Goal: Communication & Community: Answer question/provide support

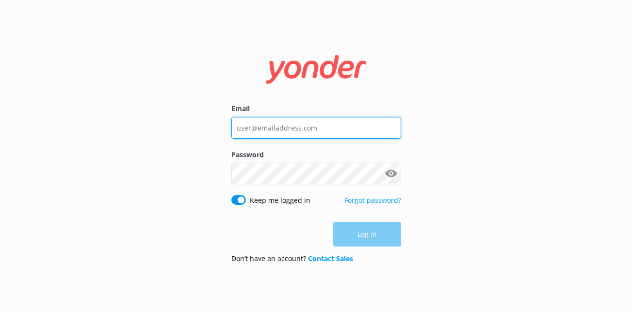
type input "anna@wingsairhelicopters.com"
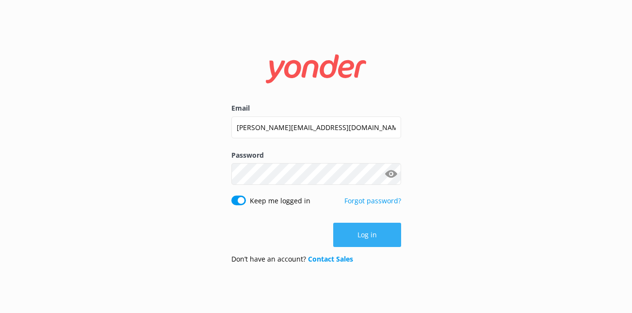
click at [345, 238] on button "Log in" at bounding box center [367, 235] width 68 height 24
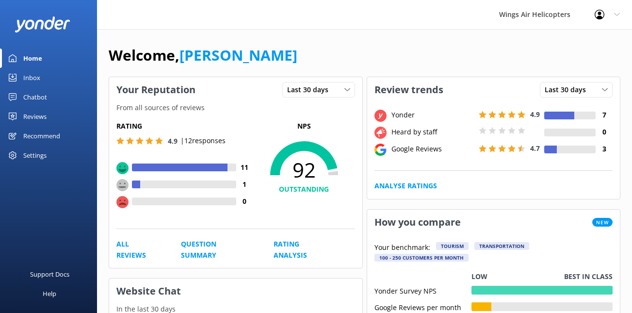
click at [34, 112] on div "Reviews" at bounding box center [34, 116] width 23 height 19
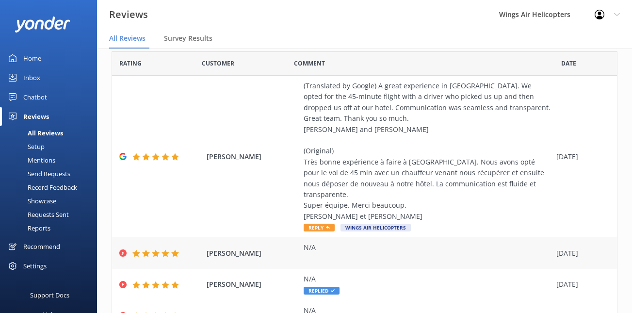
scroll to position [22, 0]
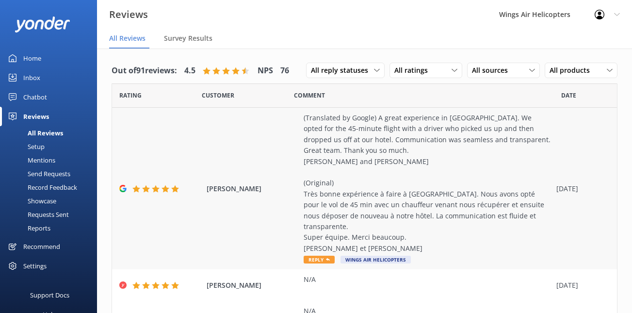
click at [327, 225] on div "(Translated by Google) A great experience in [GEOGRAPHIC_DATA]. We opted for th…" at bounding box center [428, 182] width 248 height 141
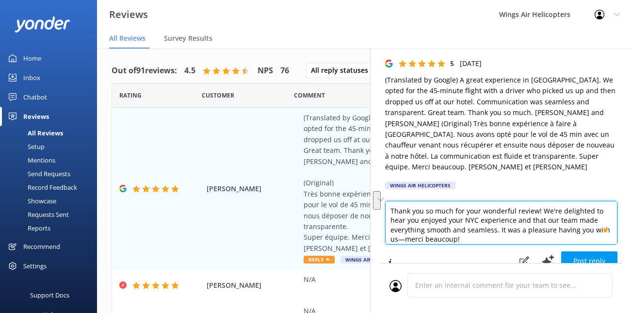
drag, startPoint x: 515, startPoint y: 209, endPoint x: 611, endPoint y: 221, distance: 97.2
click at [611, 221] on textarea "Thank you so much for your wonderful review! We're delighted to hear you enjoye…" at bounding box center [501, 223] width 232 height 44
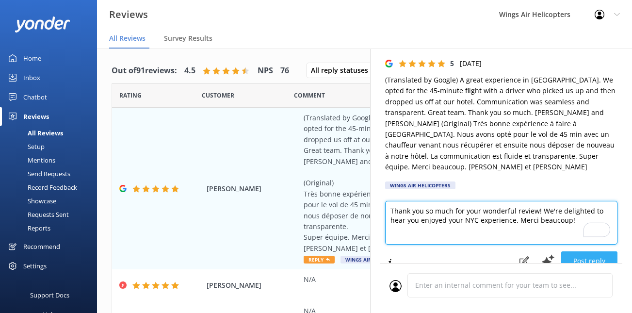
type textarea "Thank you so much for your wonderful review! We're delighted to hear you enjoye…"
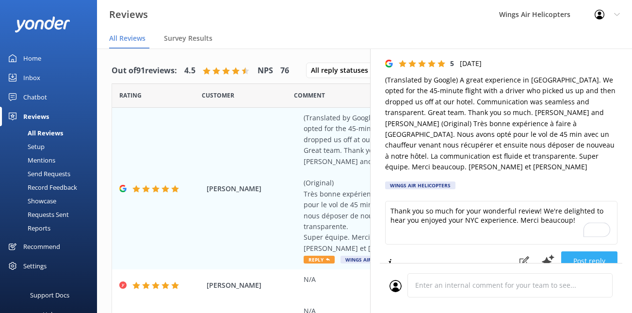
click at [606, 253] on button "Post reply" at bounding box center [589, 260] width 56 height 19
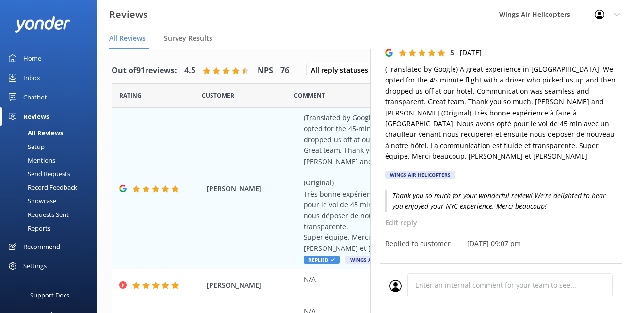
scroll to position [32, 0]
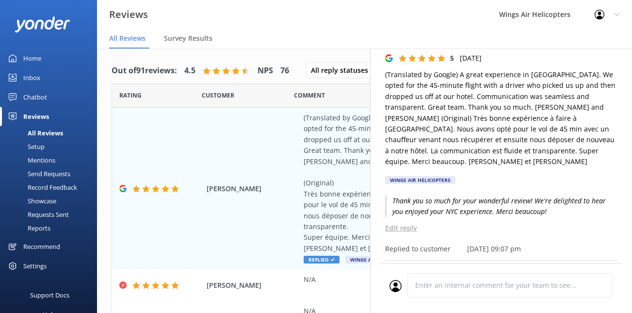
click at [404, 30] on nav "All Reviews Survey Results" at bounding box center [364, 38] width 535 height 19
click at [312, 29] on nav "All Reviews Survey Results" at bounding box center [364, 38] width 535 height 19
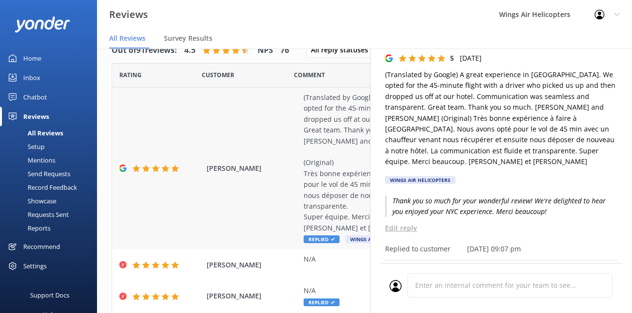
scroll to position [0, 0]
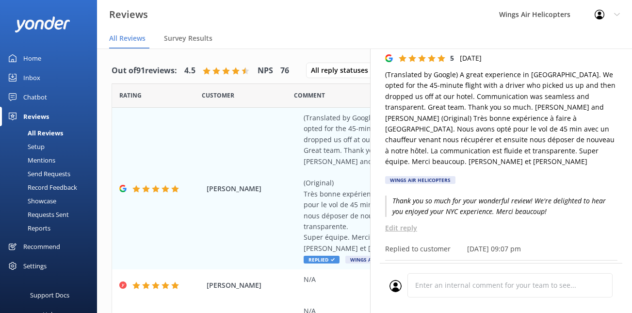
click at [56, 209] on div "Requests Sent" at bounding box center [37, 215] width 63 height 14
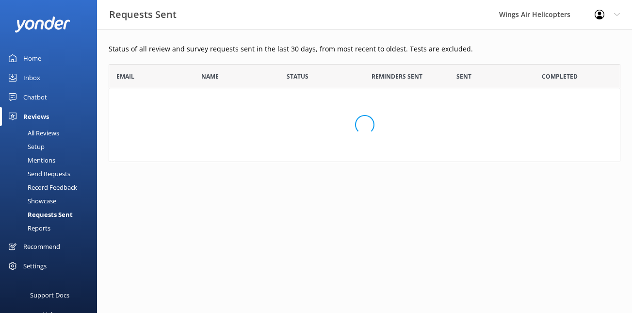
scroll to position [268, 512]
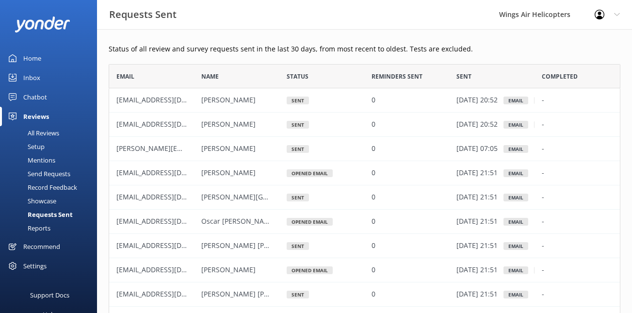
scroll to position [268, 512]
